Goal: Task Accomplishment & Management: Complete application form

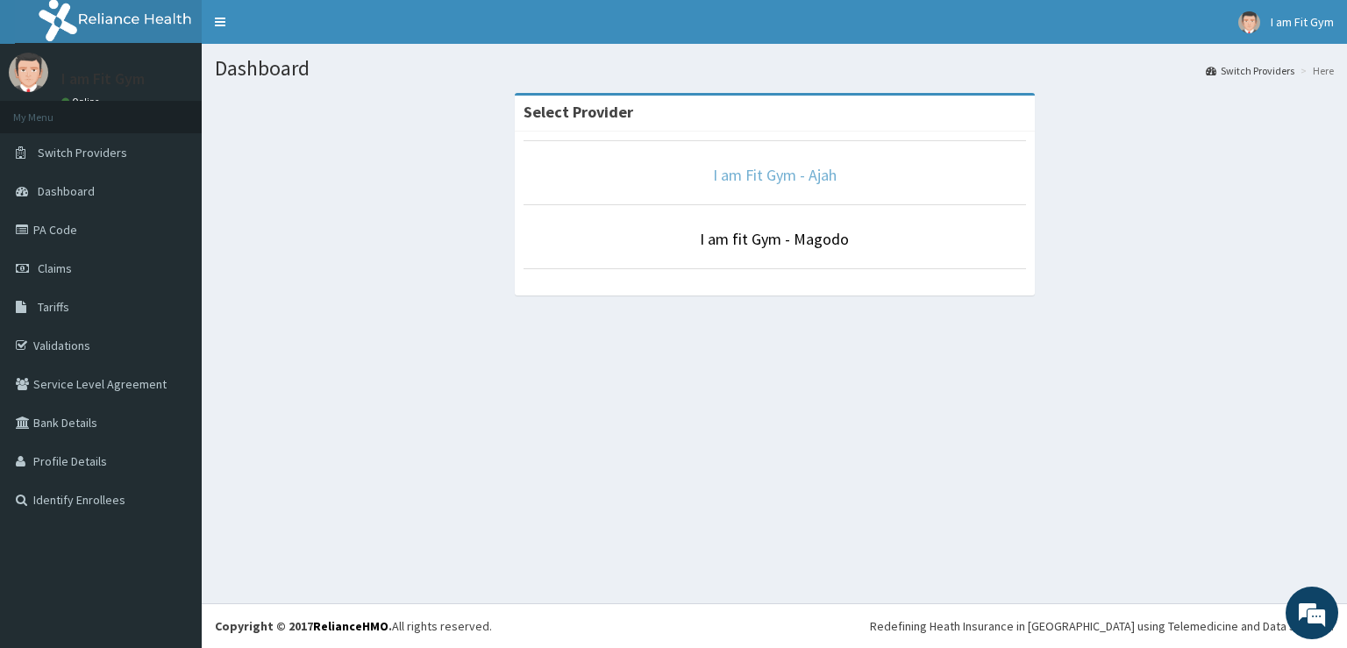
click at [744, 184] on link "I am Fit Gym - Ajah" at bounding box center [775, 175] width 124 height 20
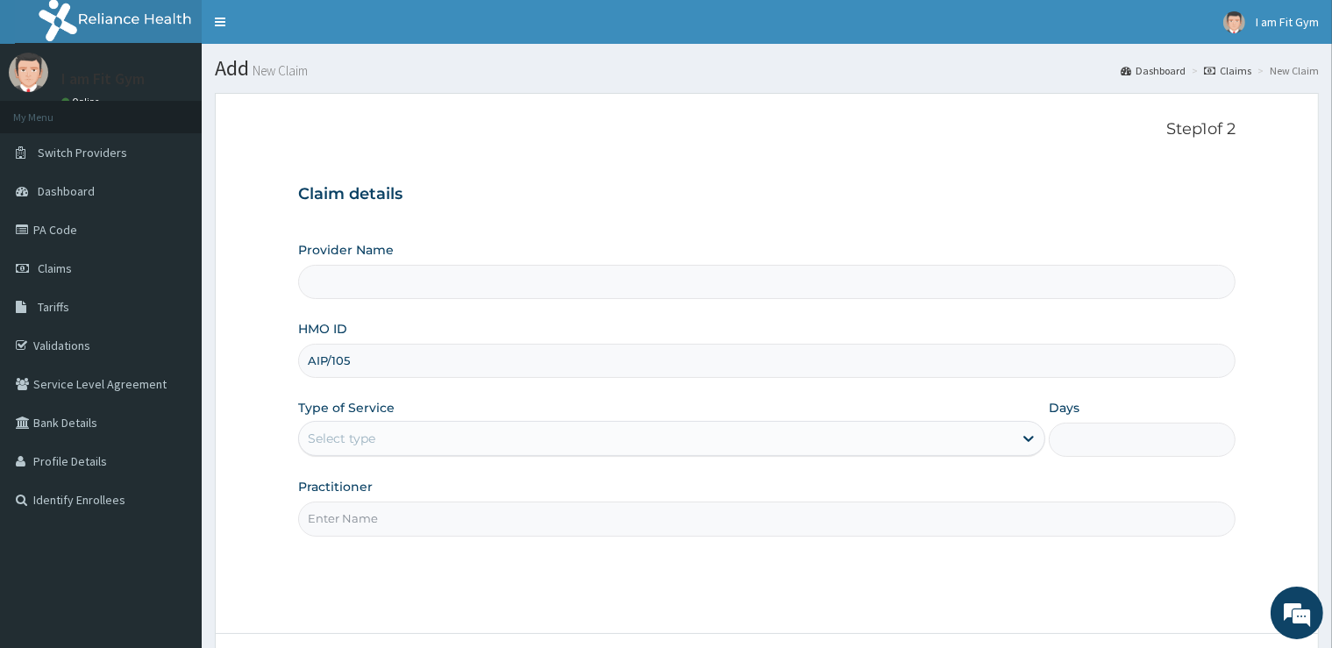
type input "AIP/1057"
type input "I am Fit Gym - Ajah"
type input "1"
type input "AIP/10572/A"
click at [493, 519] on input "Practitioner" at bounding box center [766, 519] width 937 height 34
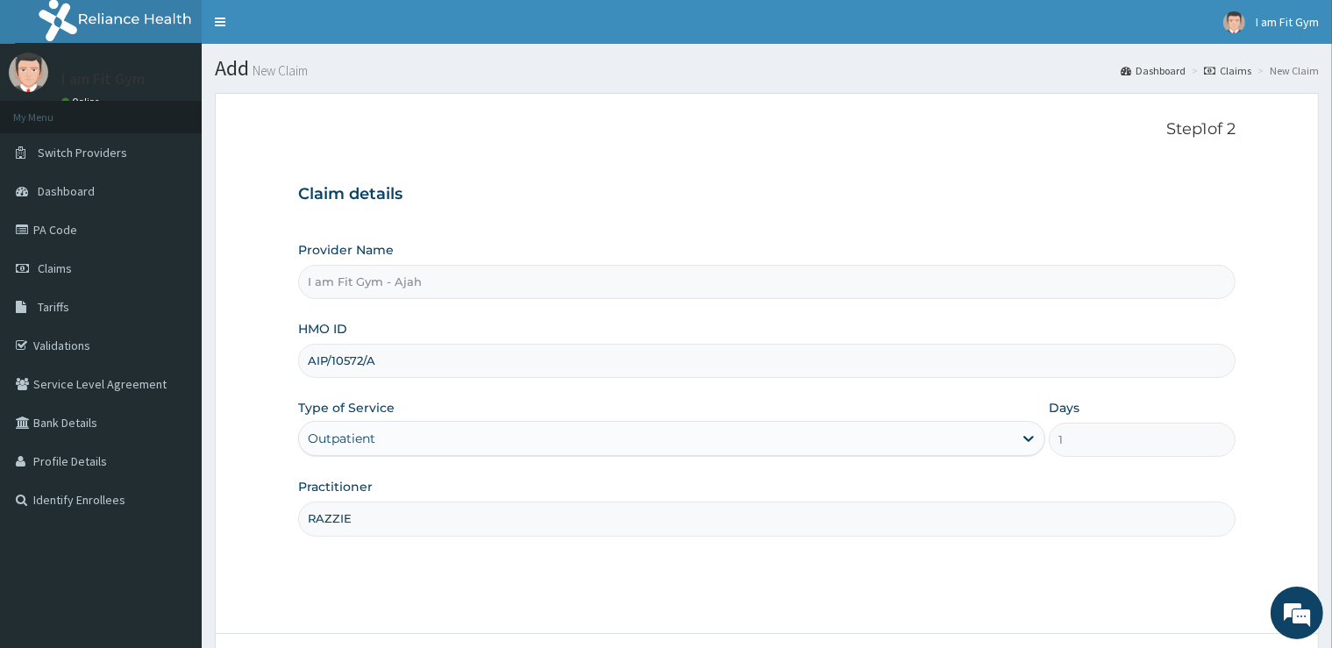
scroll to position [142, 0]
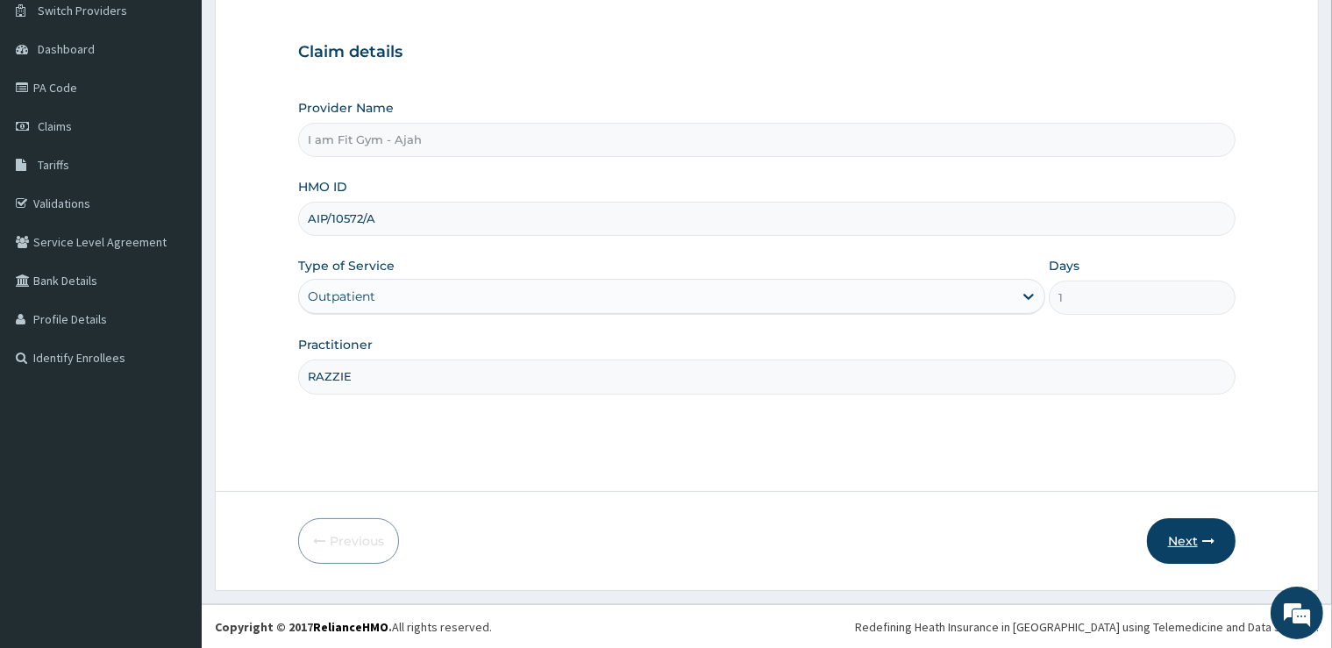
type input "RAZZIE"
click at [1170, 531] on button "Next" at bounding box center [1191, 541] width 89 height 46
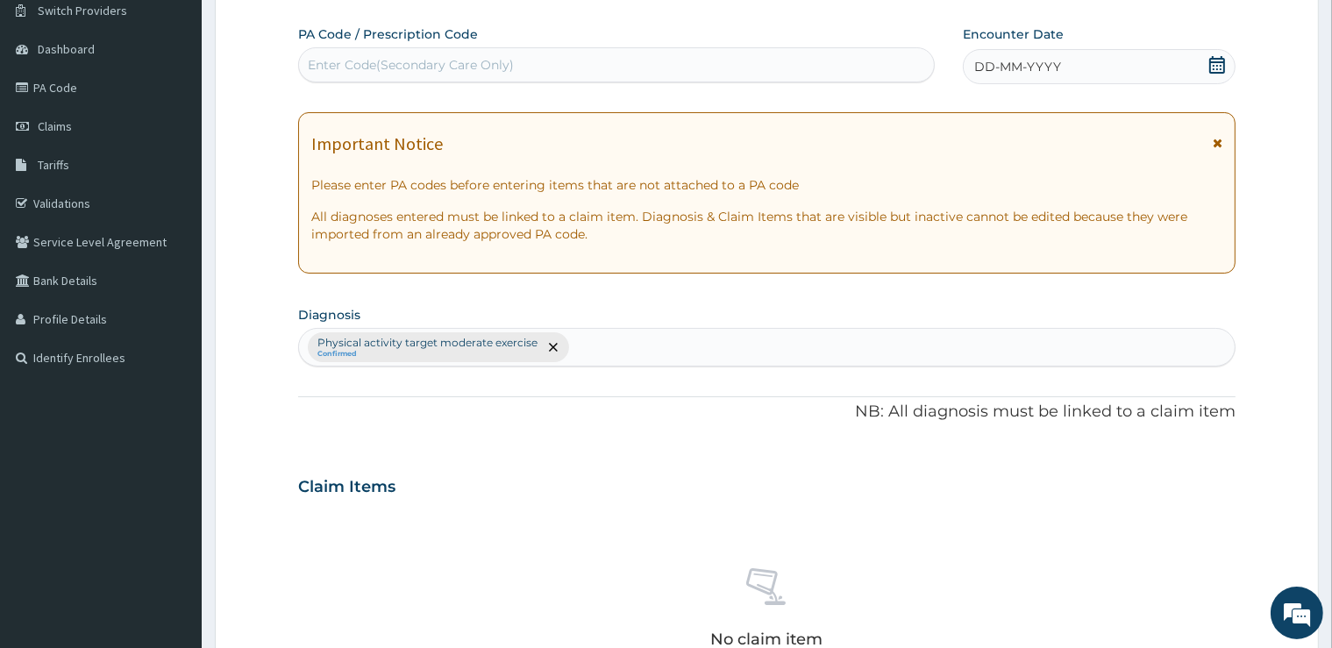
click at [1091, 72] on div "DD-MM-YYYY" at bounding box center [1099, 66] width 273 height 35
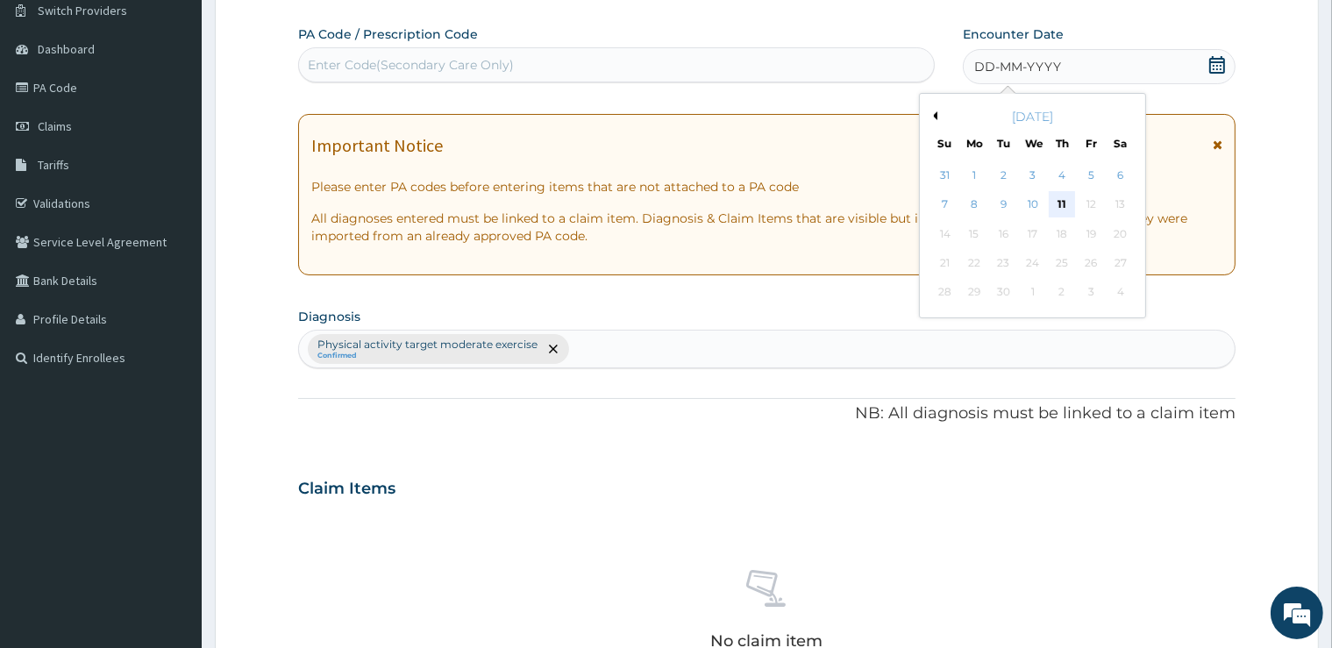
click at [1068, 201] on div "11" at bounding box center [1062, 205] width 26 height 26
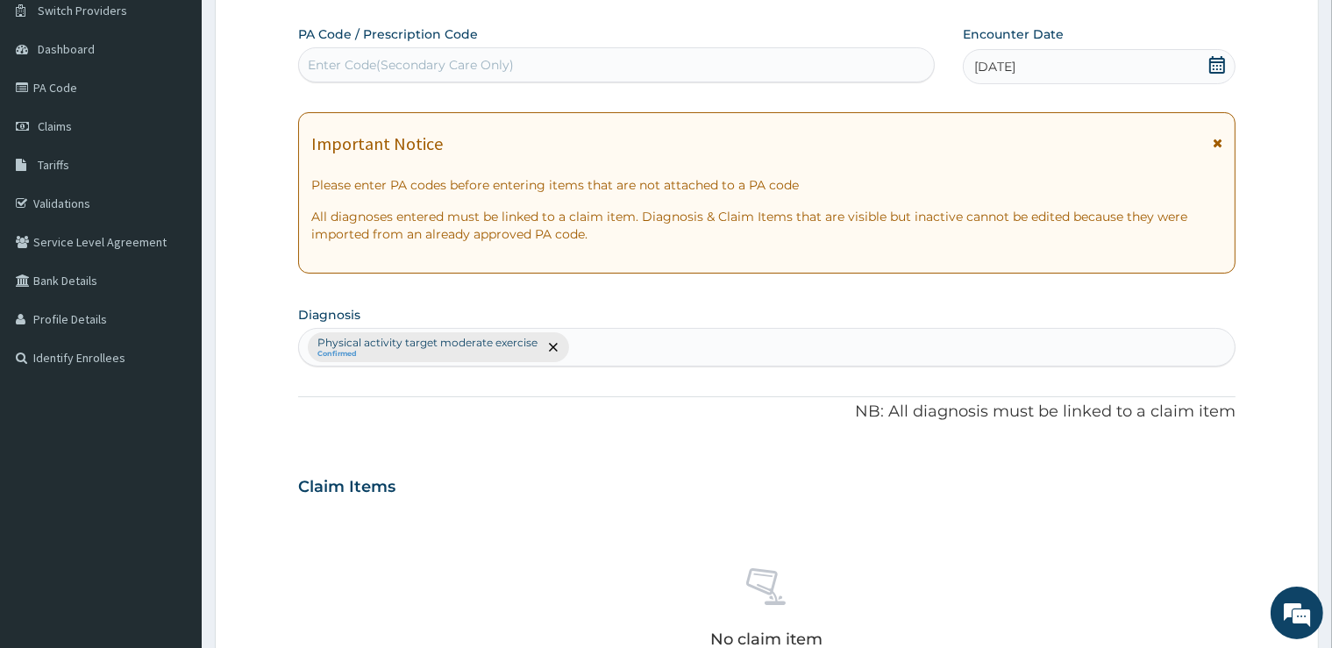
click at [840, 75] on div "Enter Code(Secondary Care Only)" at bounding box center [616, 65] width 635 height 28
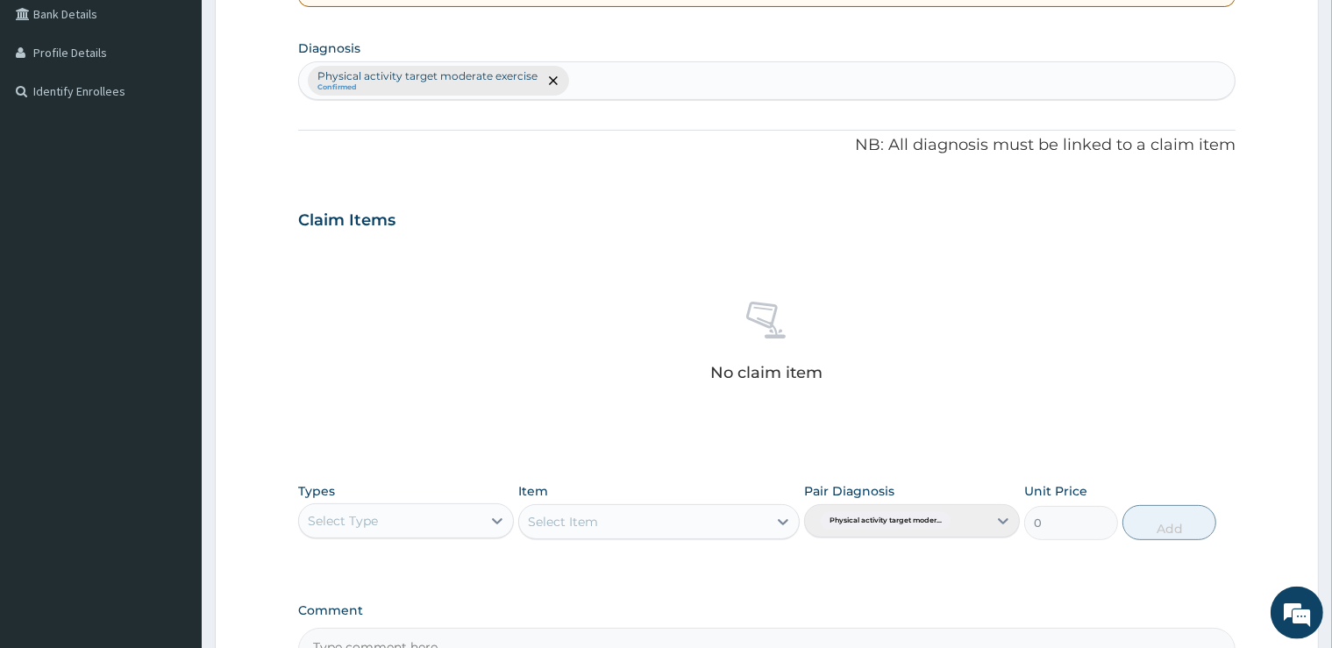
scroll to position [545, 0]
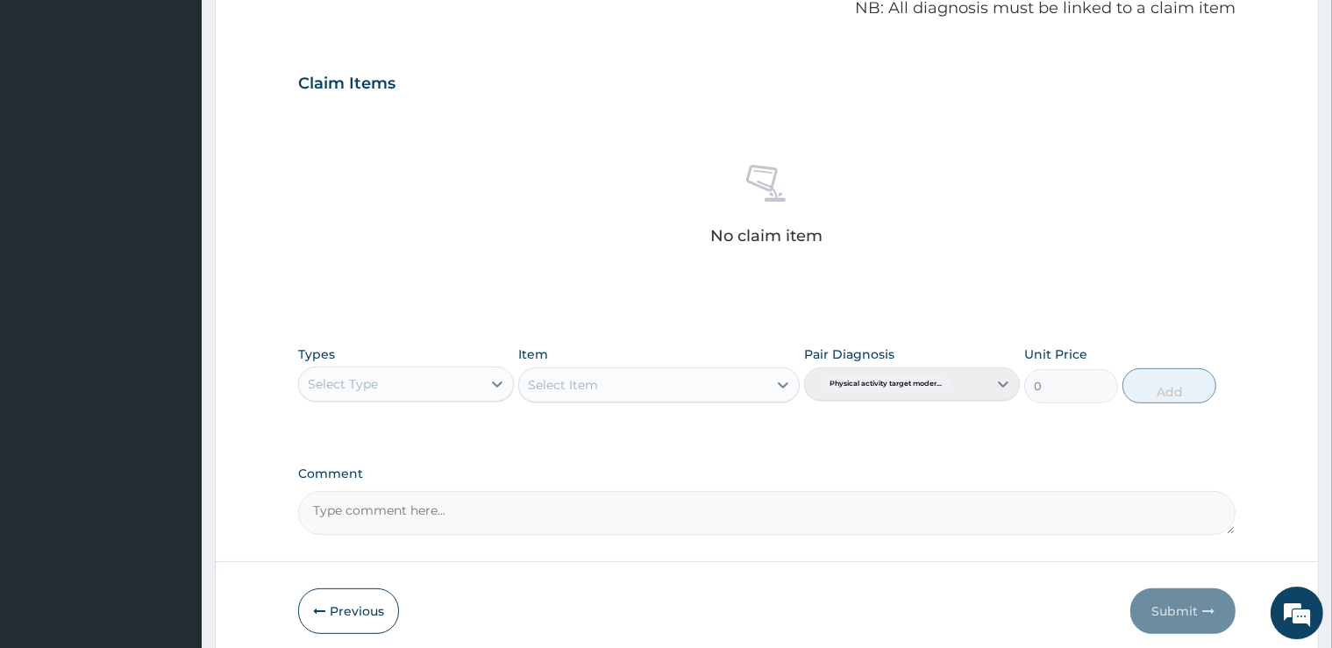
type input "PA/E203E9"
click at [408, 386] on div "Select Type" at bounding box center [390, 384] width 182 height 28
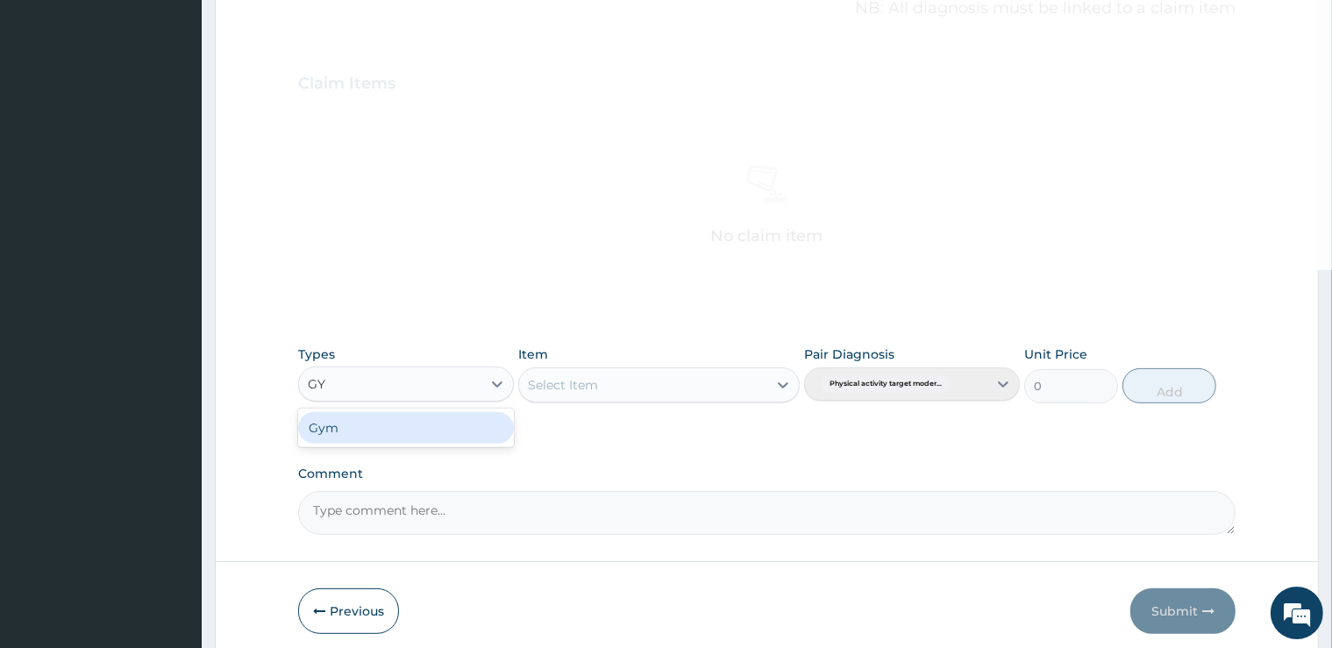
type input "GYM"
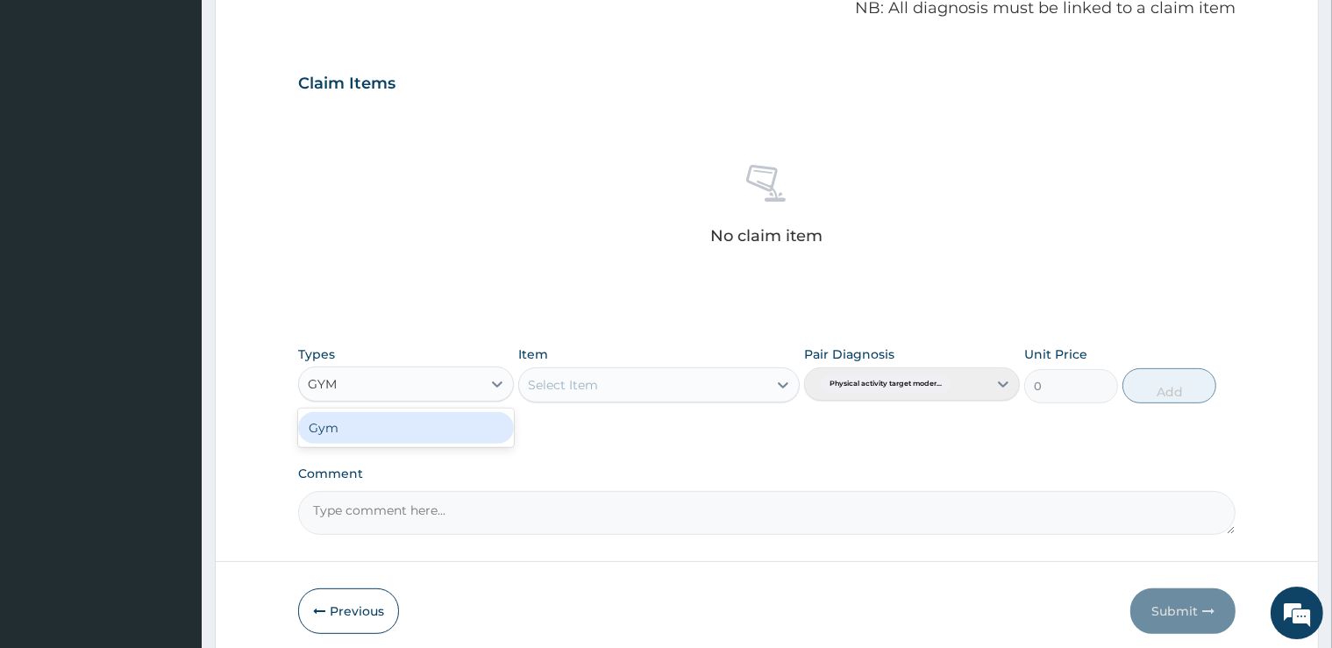
click at [411, 428] on div "Gym" at bounding box center [406, 428] width 216 height 32
click at [561, 383] on div "Select Item" at bounding box center [658, 384] width 281 height 35
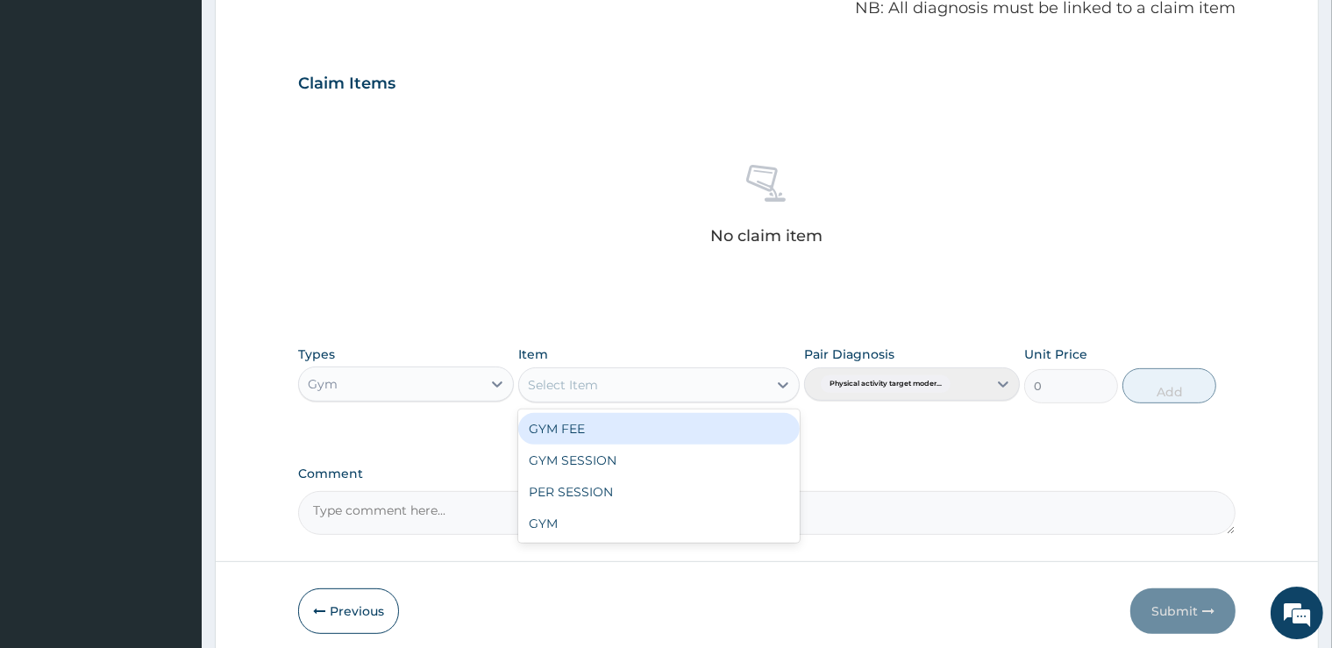
click at [602, 388] on div "Select Item" at bounding box center [643, 385] width 248 height 28
drag, startPoint x: 595, startPoint y: 433, endPoint x: 722, endPoint y: 414, distance: 128.6
click at [593, 433] on div "GYM FEE" at bounding box center [658, 429] width 281 height 32
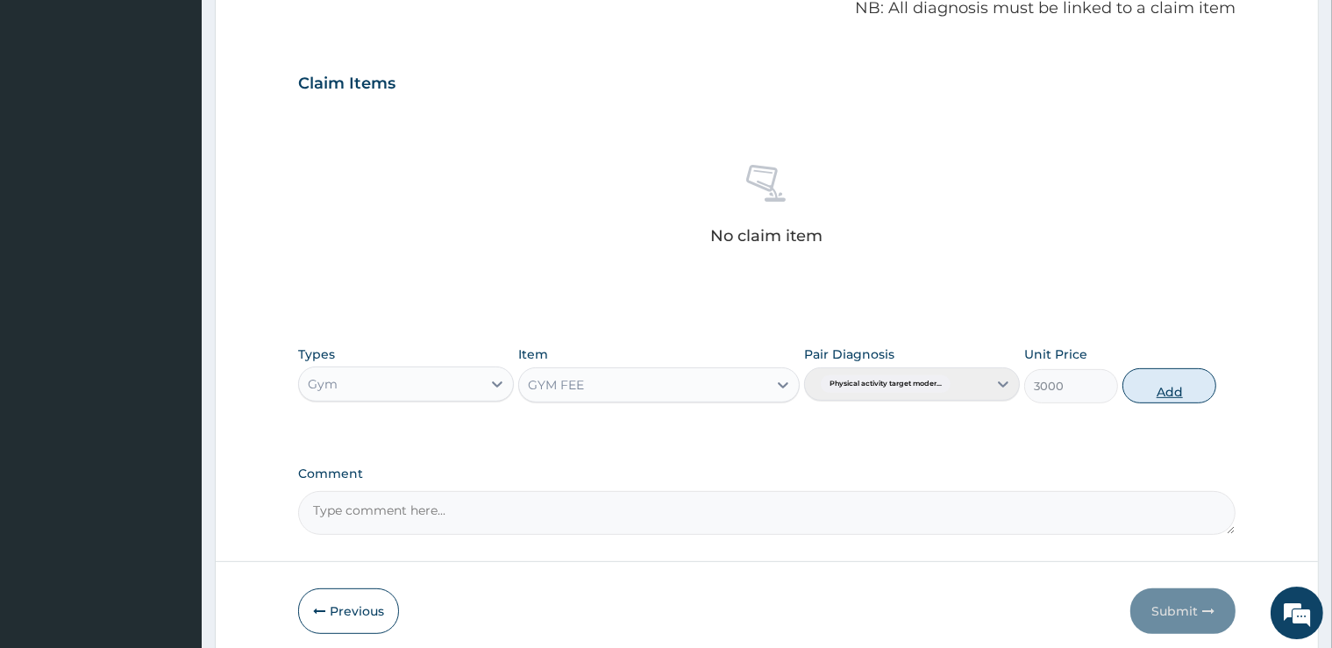
click at [1184, 391] on button "Add" at bounding box center [1169, 385] width 94 height 35
type input "0"
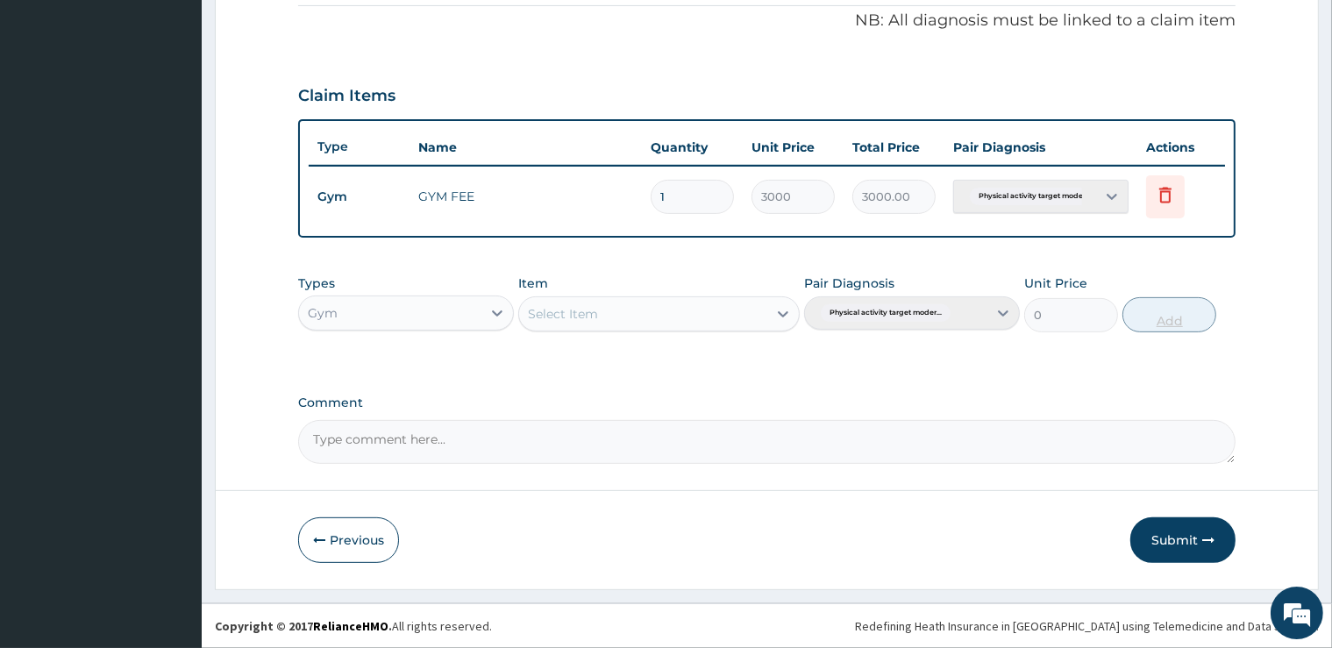
scroll to position [530, 0]
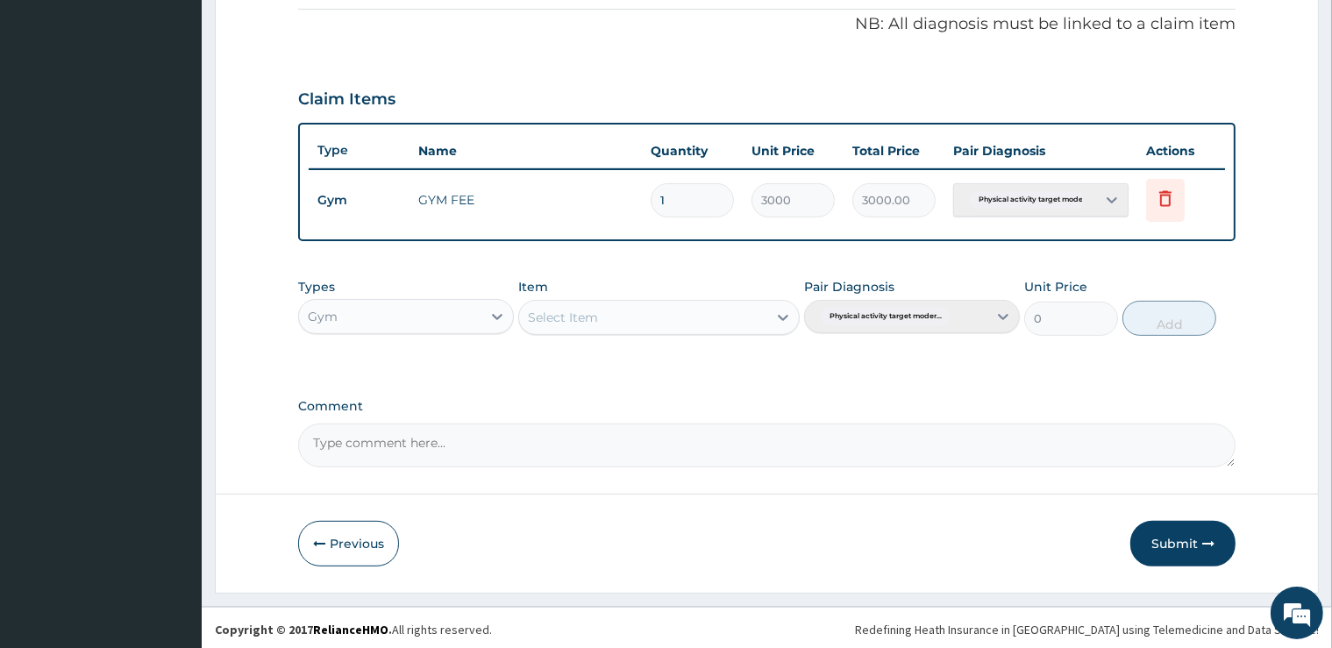
drag, startPoint x: 1144, startPoint y: 531, endPoint x: 1128, endPoint y: 523, distance: 18.8
click at [1129, 523] on div "Previous Submit" at bounding box center [766, 544] width 937 height 46
click at [1163, 538] on button "Submit" at bounding box center [1182, 544] width 105 height 46
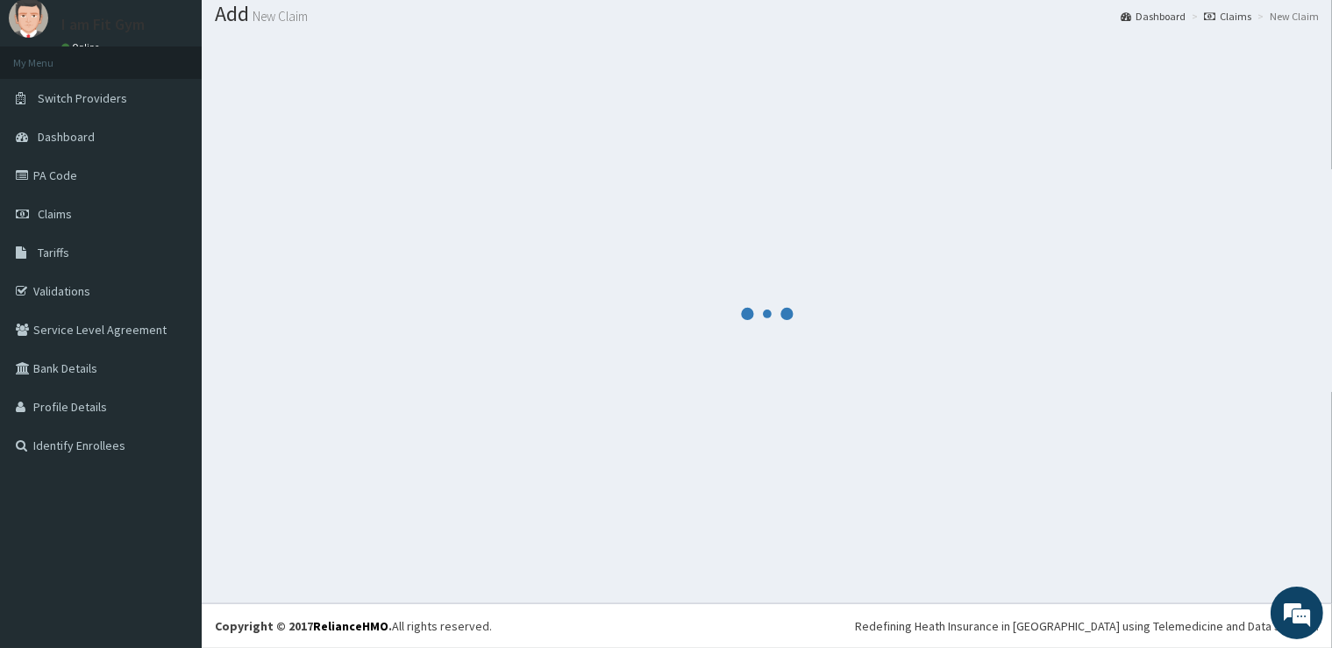
scroll to position [53, 0]
click at [1112, 517] on div at bounding box center [767, 314] width 1104 height 551
